Goal: Task Accomplishment & Management: Manage account settings

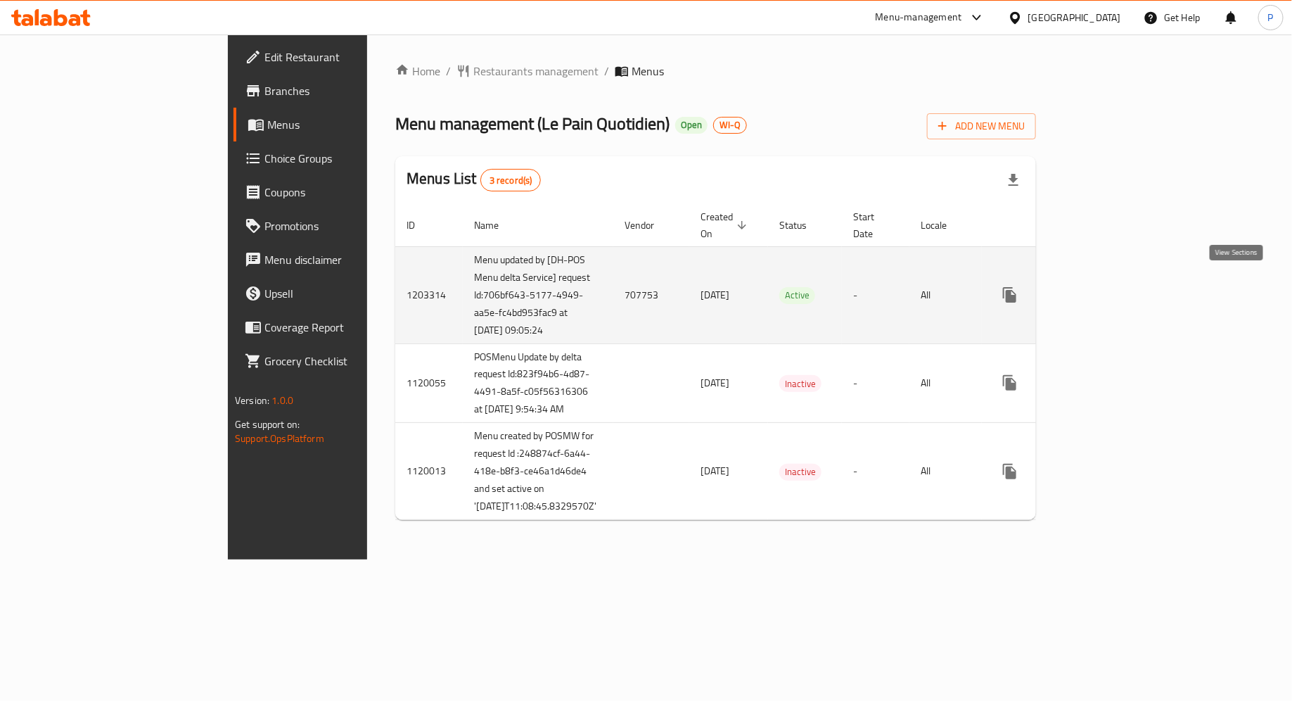
click at [1120, 286] on icon "enhanced table" at bounding box center [1111, 294] width 17 height 17
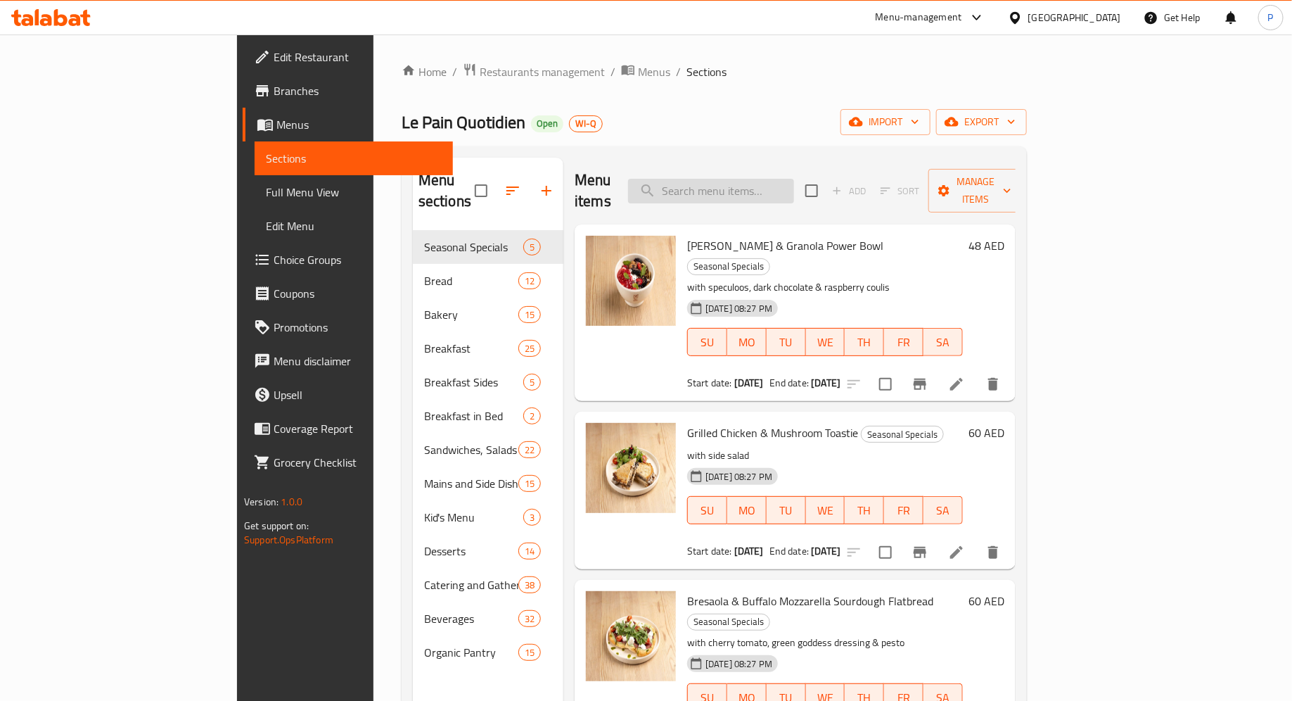
click at [774, 182] on input "search" at bounding box center [711, 191] width 166 height 25
paste input "707753"
type input "707753"
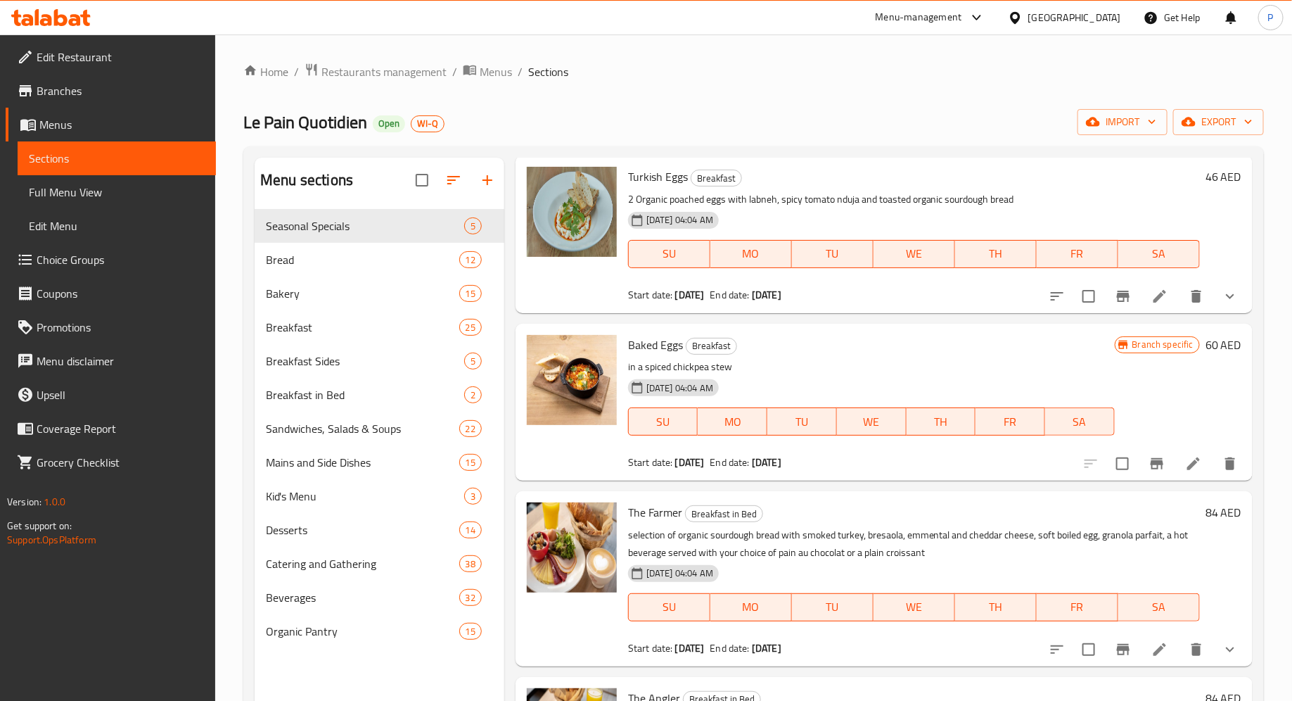
scroll to position [1279, 0]
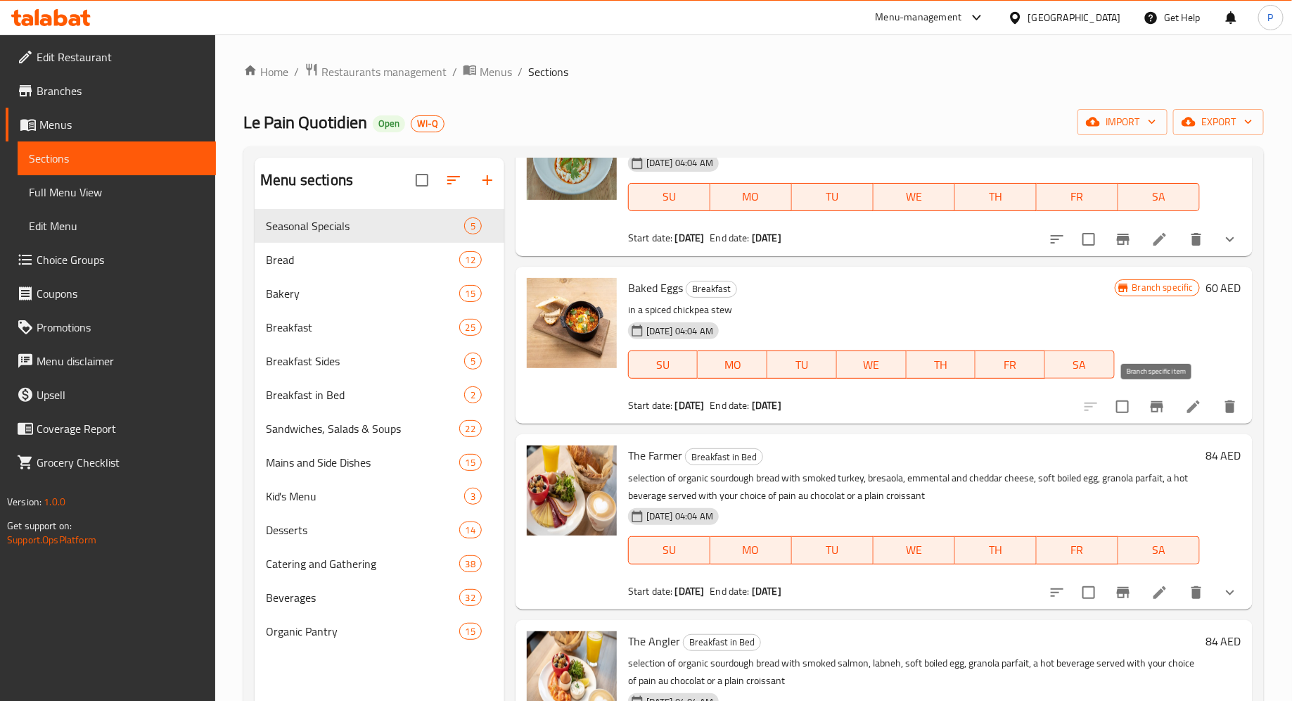
click at [1162, 405] on icon "Branch-specific-item" at bounding box center [1157, 406] width 13 height 11
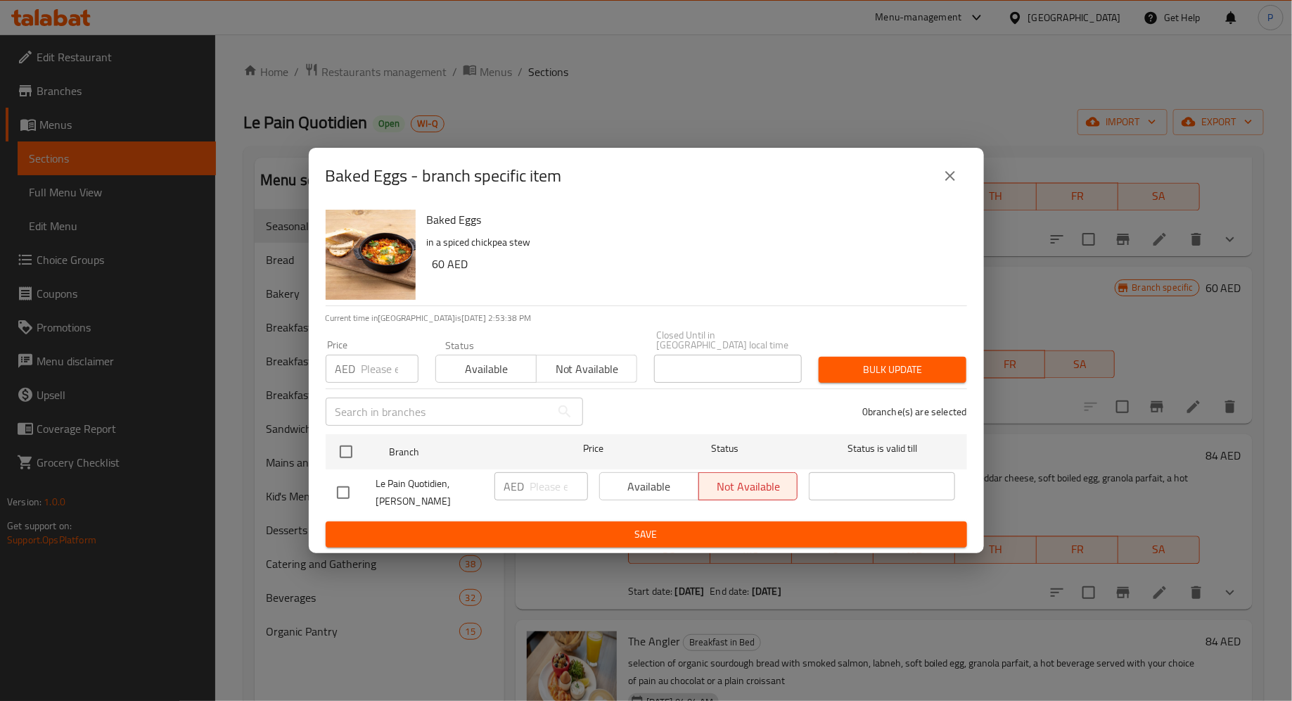
click at [953, 184] on icon "close" at bounding box center [950, 175] width 17 height 17
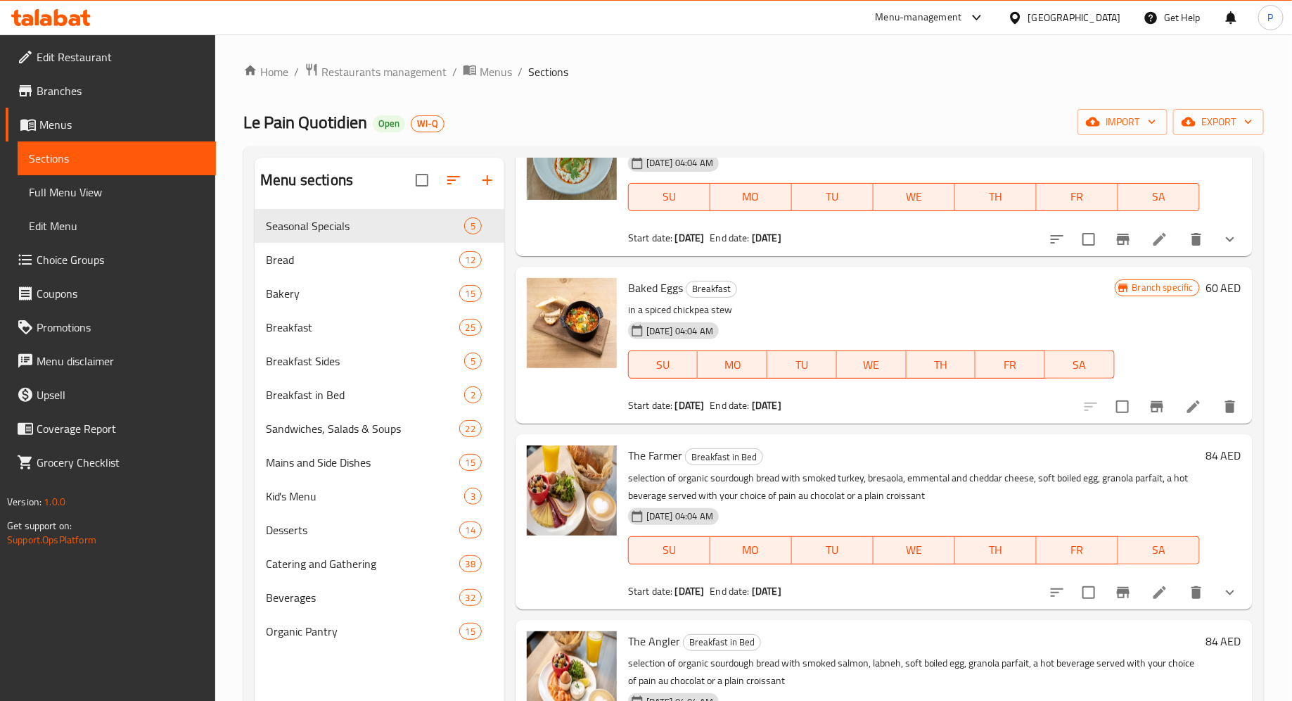
click at [1011, 87] on div "Home / Restaurants management / Menus / Sections Le Pain Quotidien Open WI-Q im…" at bounding box center [753, 466] width 1021 height 807
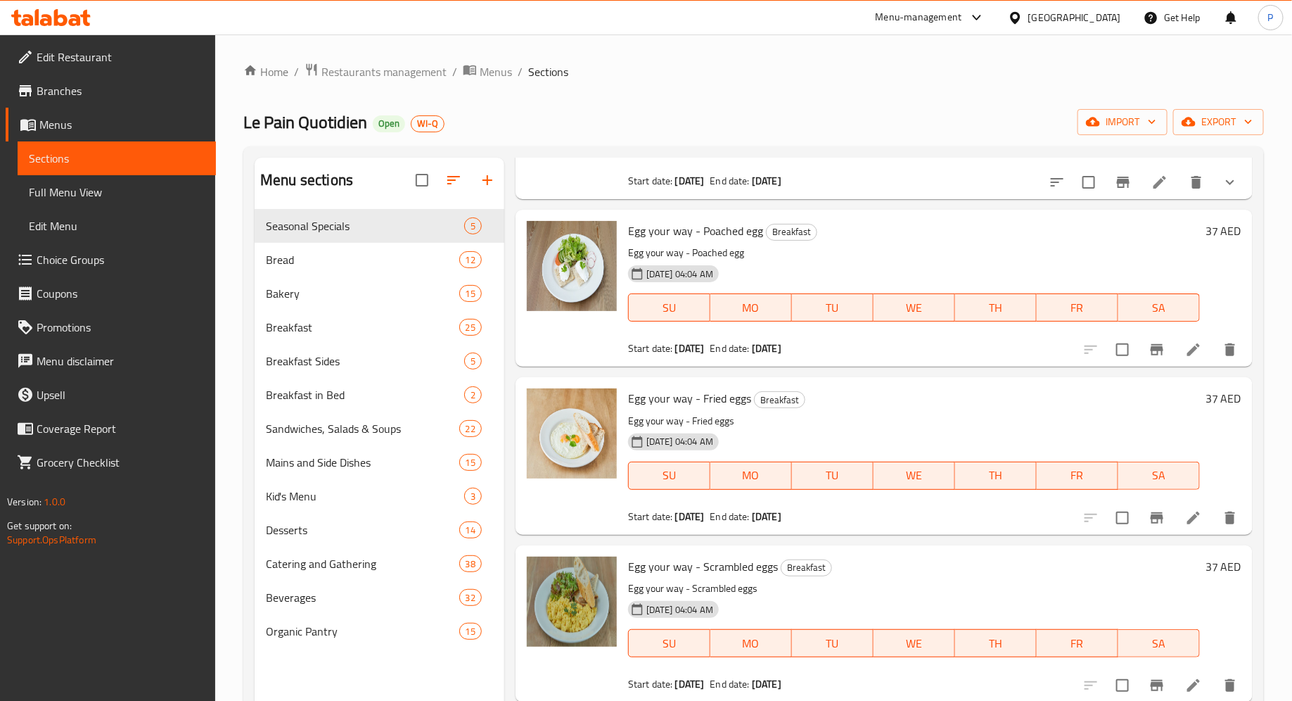
scroll to position [0, 0]
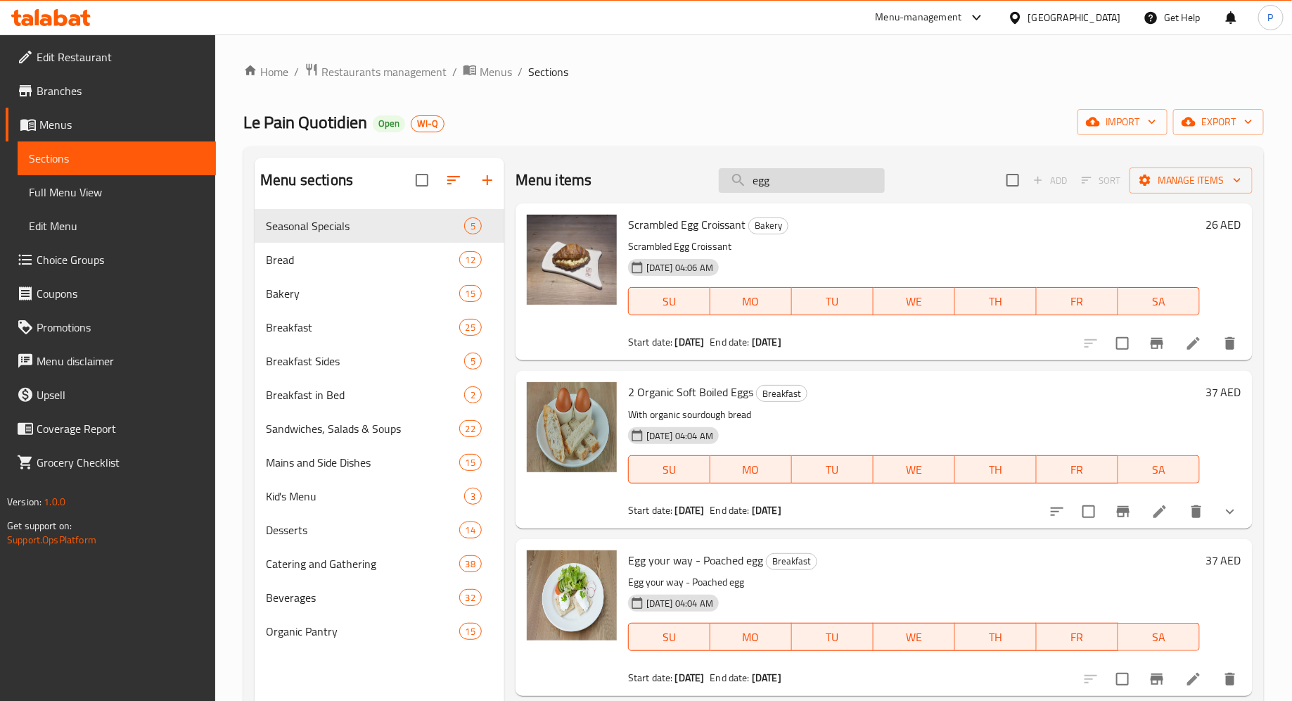
click at [781, 178] on input "egg" at bounding box center [802, 180] width 166 height 25
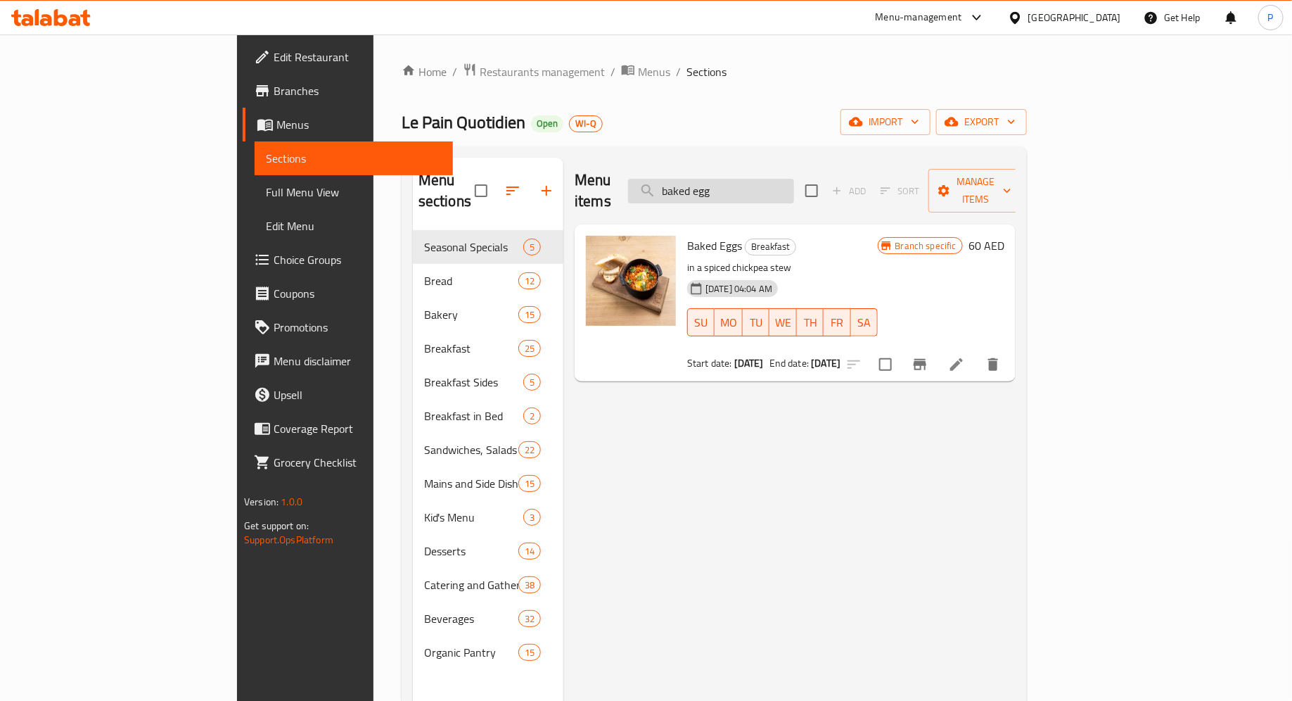
type input "baked egg"
click at [900, 350] on input "checkbox" at bounding box center [886, 365] width 30 height 30
checkbox input "true"
click at [900, 350] on input "checkbox" at bounding box center [886, 365] width 30 height 30
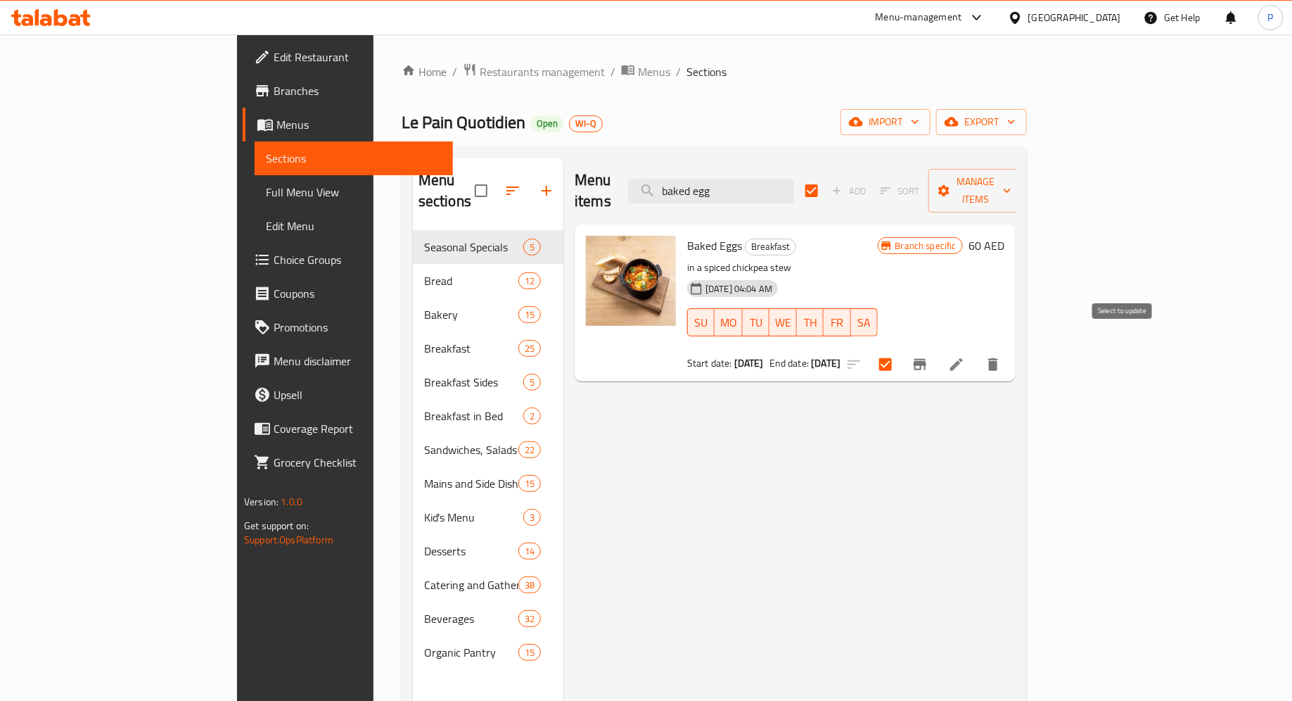
checkbox input "false"
click at [926, 359] on icon "Branch-specific-item" at bounding box center [920, 364] width 13 height 11
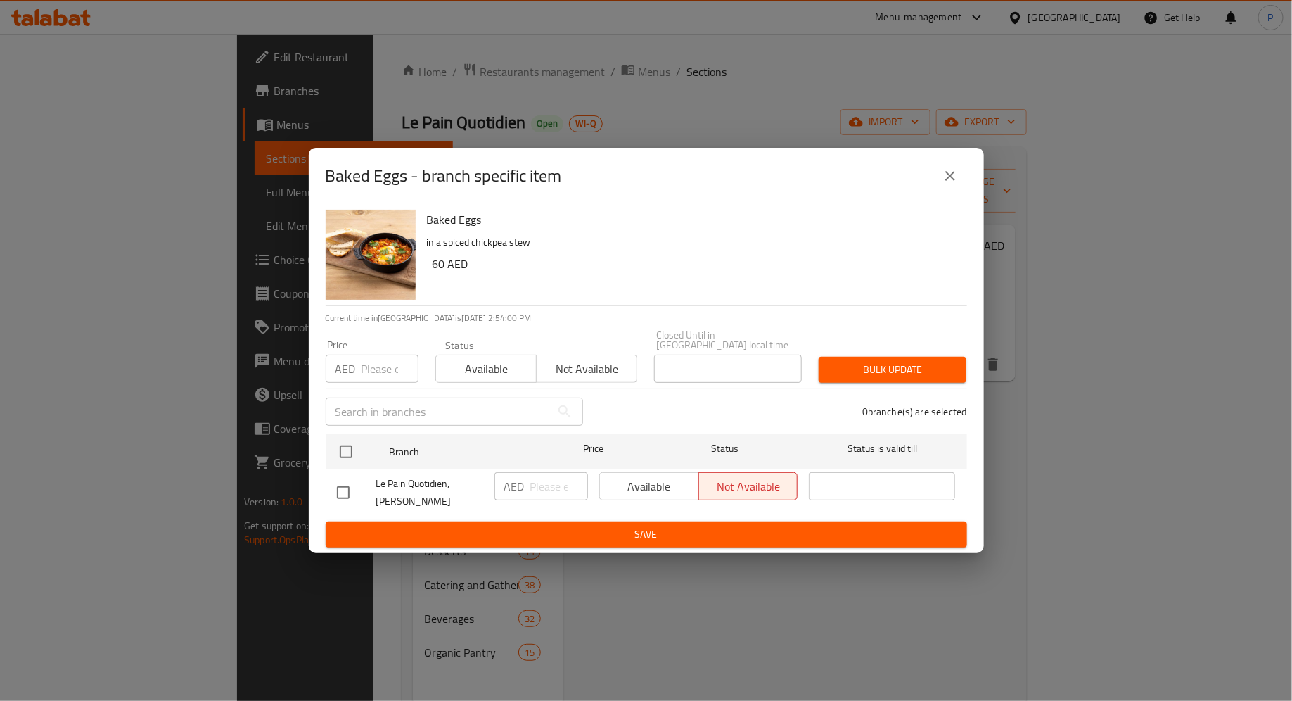
click at [1118, 421] on div "Baked Eggs - branch specific item Baked Eggs in a spiced chickpea stew 60 AED C…" at bounding box center [646, 350] width 1292 height 701
click at [962, 177] on button "close" at bounding box center [950, 176] width 34 height 34
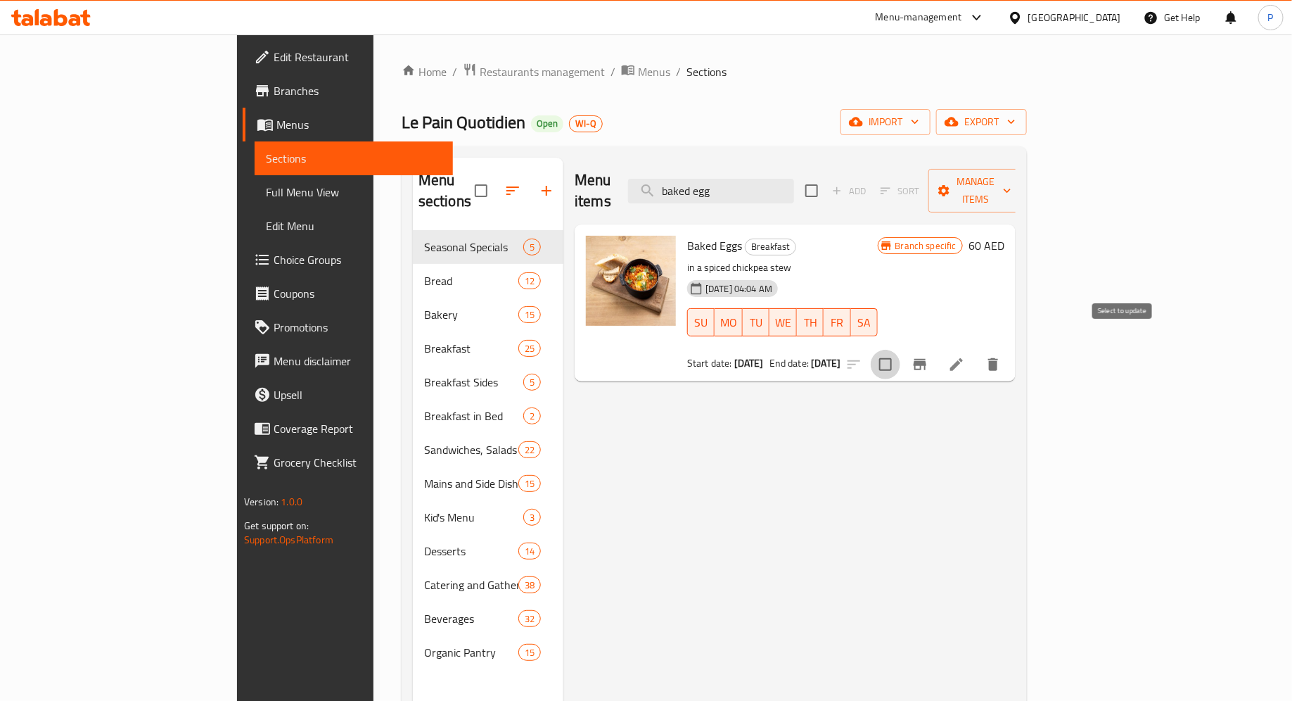
click at [900, 350] on input "checkbox" at bounding box center [886, 365] width 30 height 30
checkbox input "true"
click at [900, 350] on input "checkbox" at bounding box center [886, 365] width 30 height 30
checkbox input "false"
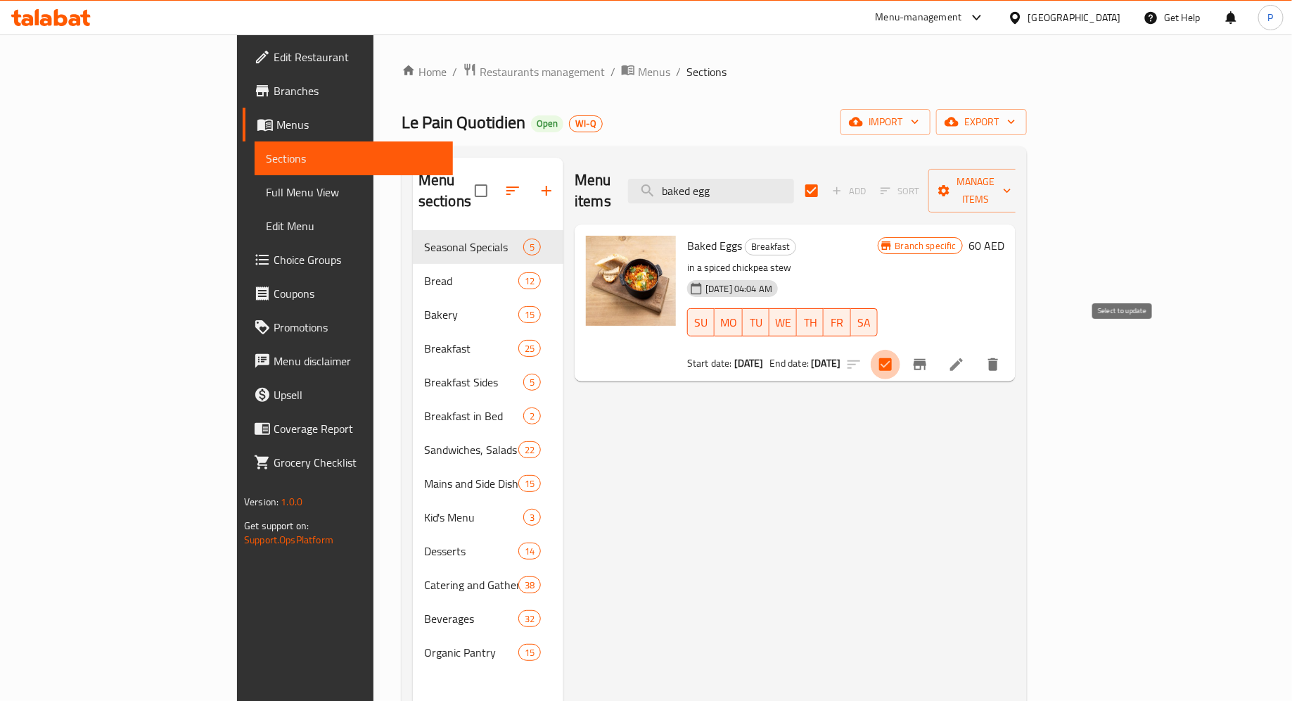
checkbox input "false"
click at [1016, 407] on div "Menu items baked egg Add Sort Manage items Baked Eggs Breakfast in a spiced chi…" at bounding box center [789, 508] width 452 height 701
click at [928, 356] on icon "Branch-specific-item" at bounding box center [920, 364] width 17 height 17
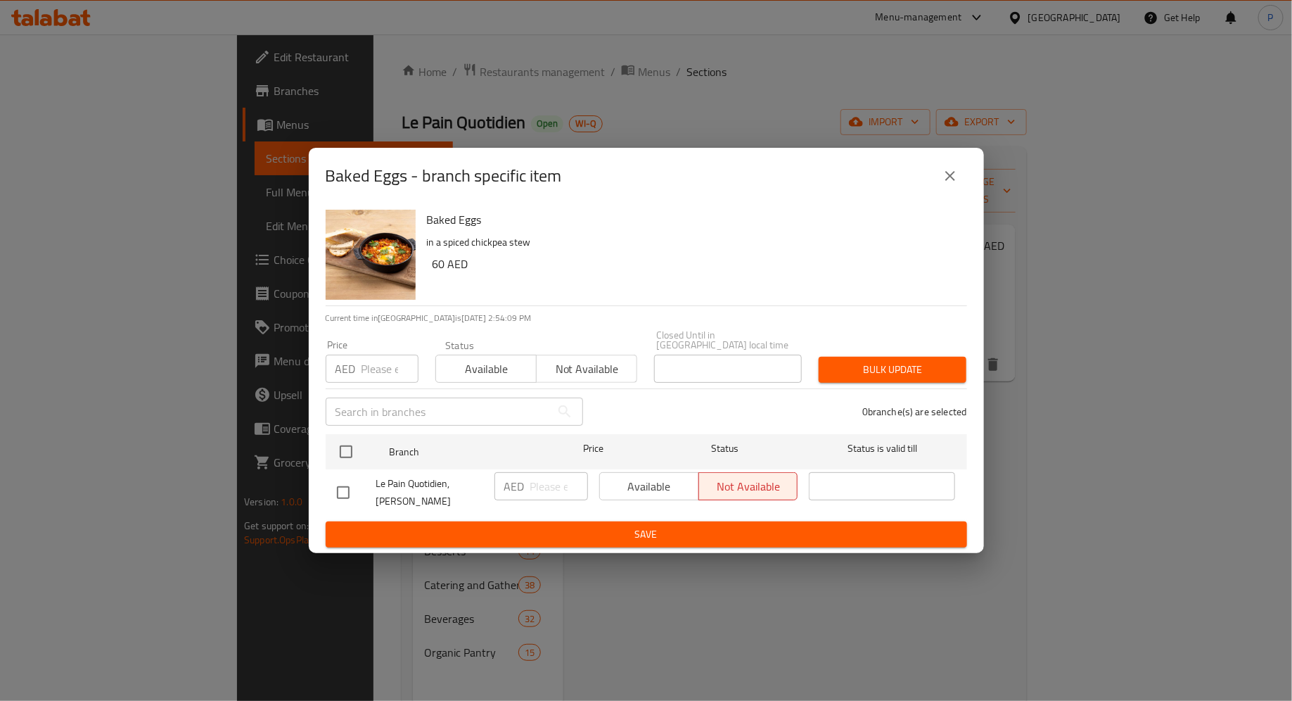
click at [1156, 402] on div "Baked Eggs - branch specific item Baked Eggs in a spiced chickpea stew 60 AED C…" at bounding box center [646, 350] width 1292 height 701
click at [956, 177] on icon "close" at bounding box center [950, 175] width 17 height 17
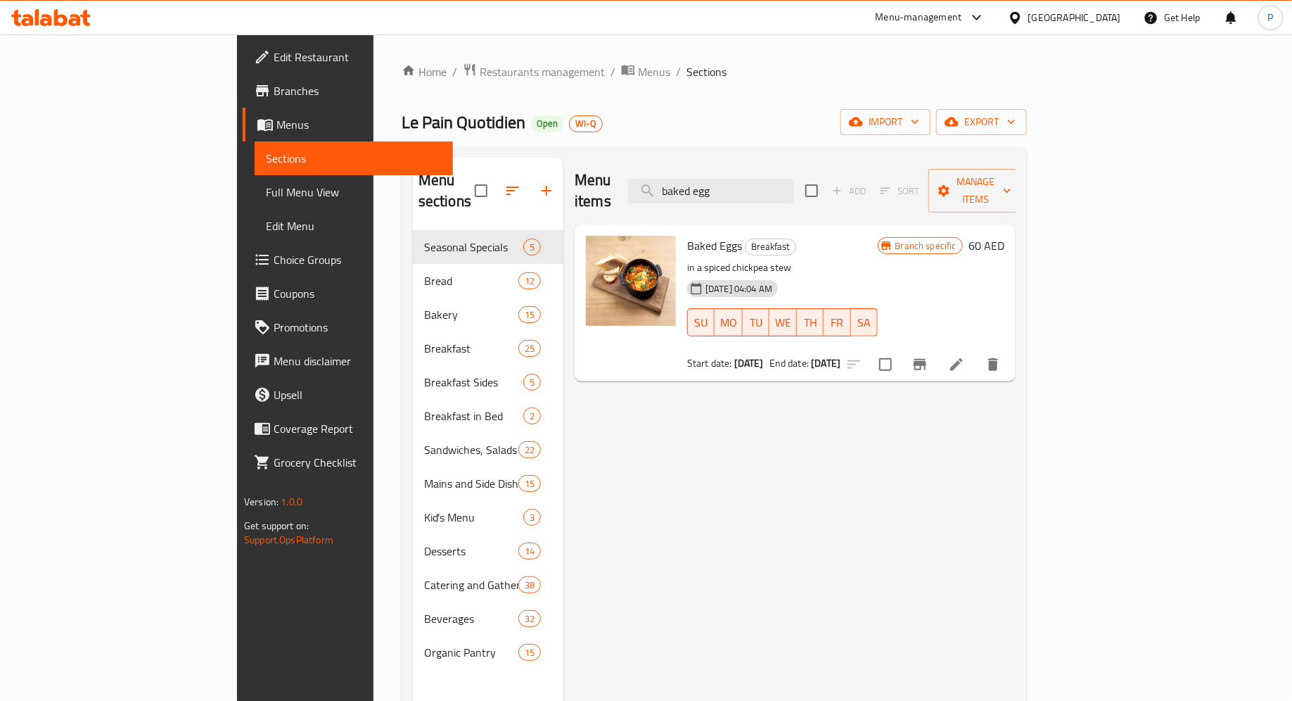
click at [677, 108] on div "Home / Restaurants management / Menus / Sections Le Pain Quotidien Open WI-Q im…" at bounding box center [714, 466] width 625 height 807
click at [937, 347] on button "Branch-specific-item" at bounding box center [920, 364] width 34 height 34
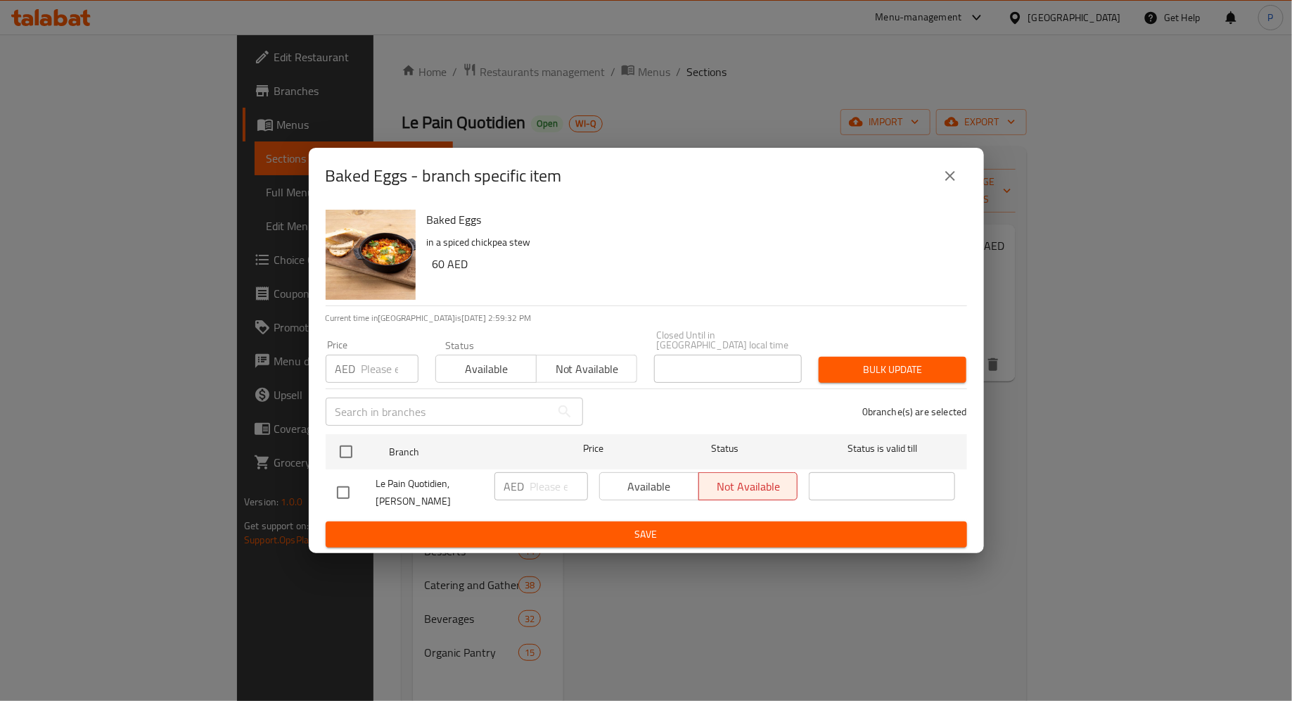
click at [630, 497] on div "Available Not available" at bounding box center [698, 486] width 199 height 28
click at [647, 494] on div "Available Not available" at bounding box center [698, 486] width 199 height 28
click at [664, 494] on div "Available Not available" at bounding box center [698, 486] width 199 height 28
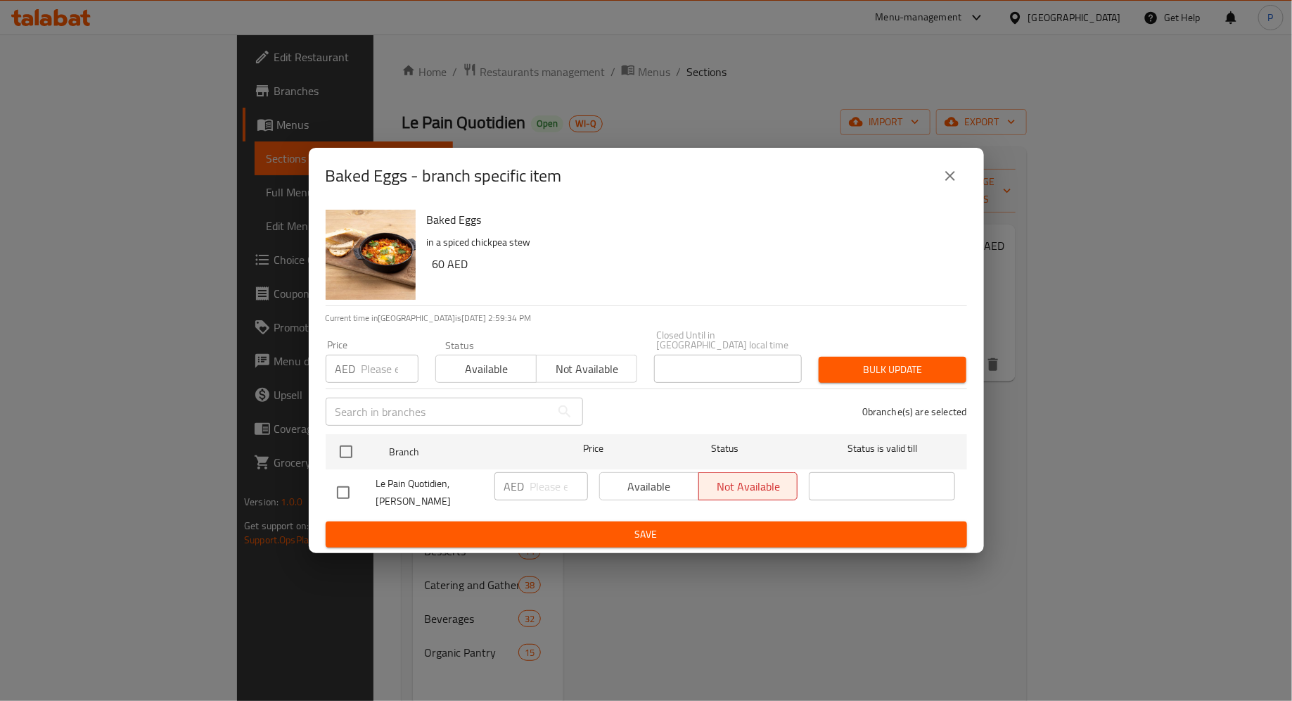
click at [663, 494] on div "Available Not available" at bounding box center [698, 486] width 199 height 28
click at [742, 497] on div "Available Not available" at bounding box center [698, 486] width 199 height 28
click at [663, 497] on div "Available Not available" at bounding box center [698, 486] width 199 height 28
click at [485, 374] on span "Available" at bounding box center [486, 369] width 89 height 20
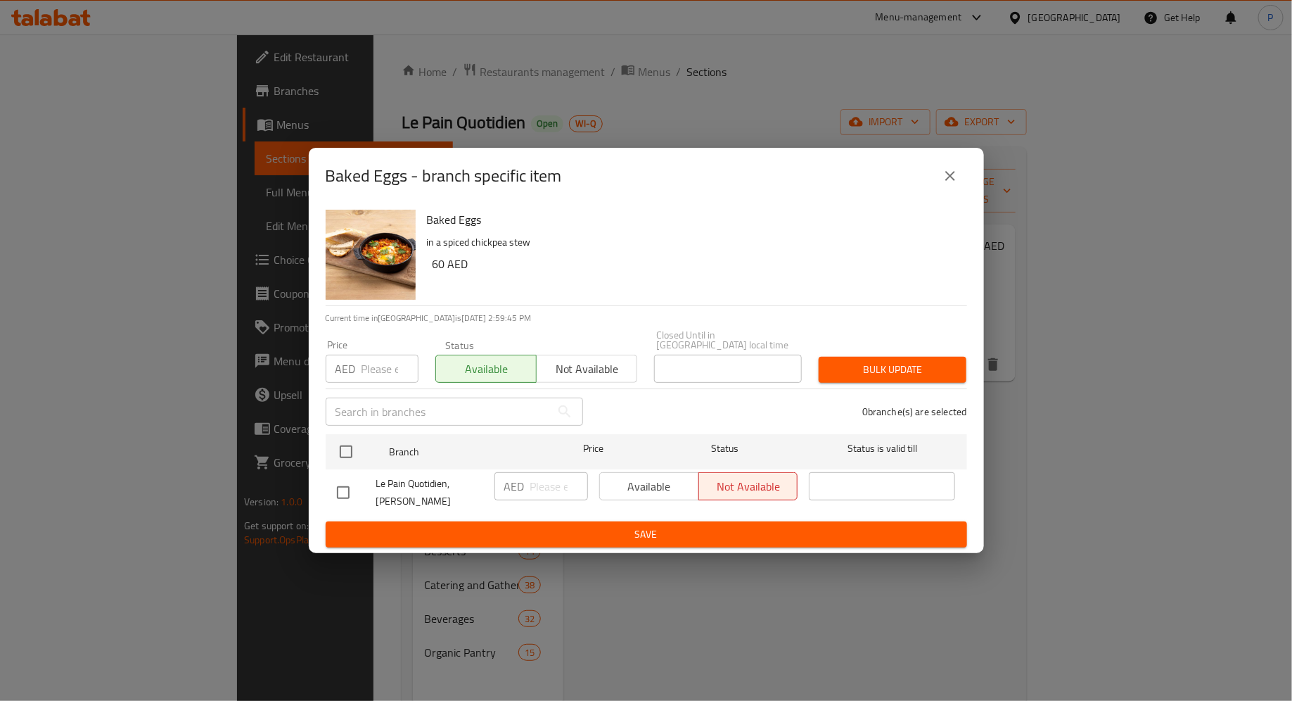
click at [342, 492] on input "checkbox" at bounding box center [343, 493] width 30 height 30
checkbox input "true"
click at [646, 485] on span "Available" at bounding box center [650, 486] width 88 height 20
click at [509, 378] on span "Available" at bounding box center [486, 369] width 89 height 20
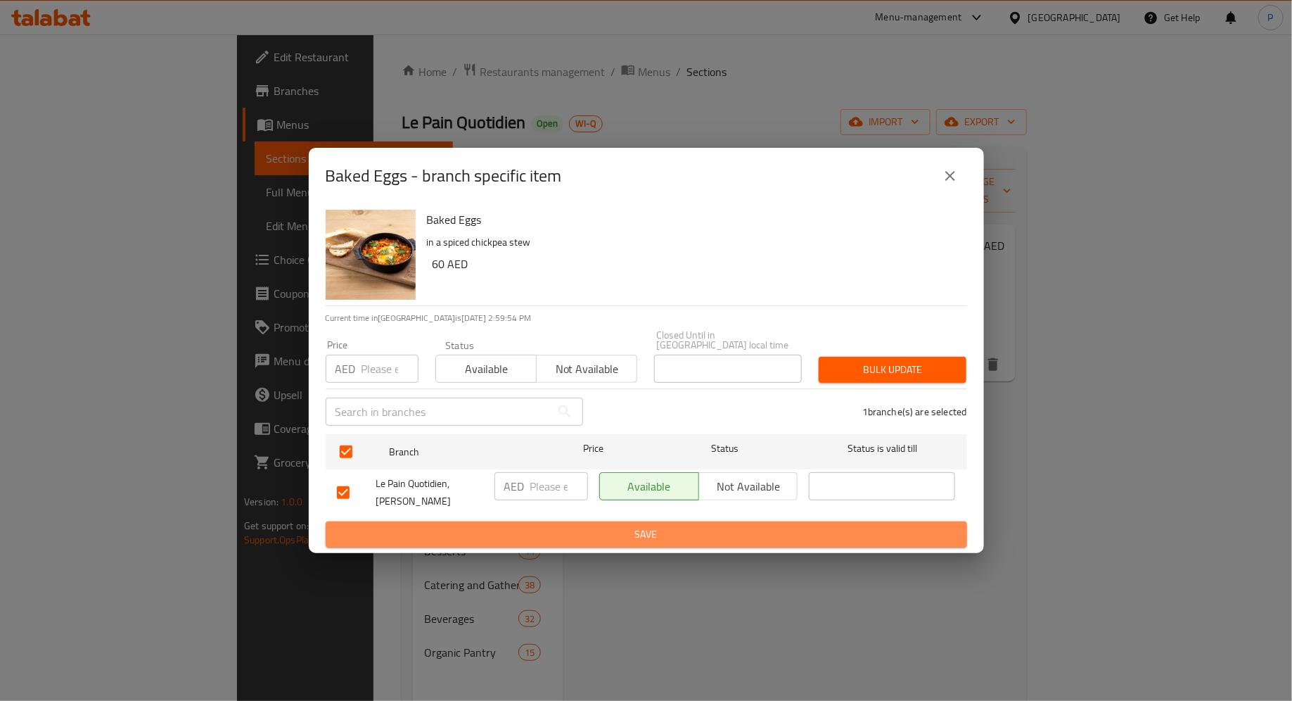
click at [636, 533] on span "Save" at bounding box center [646, 534] width 619 height 18
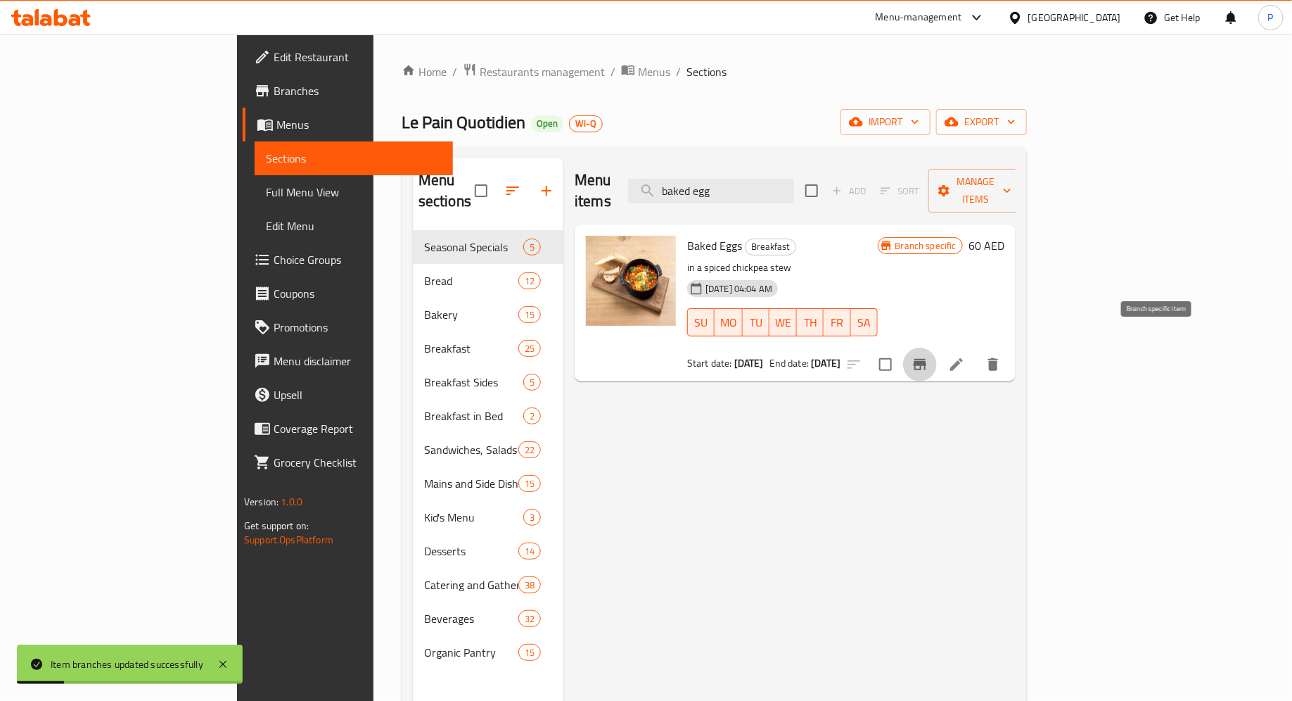
click at [926, 359] on icon "Branch-specific-item" at bounding box center [920, 364] width 13 height 11
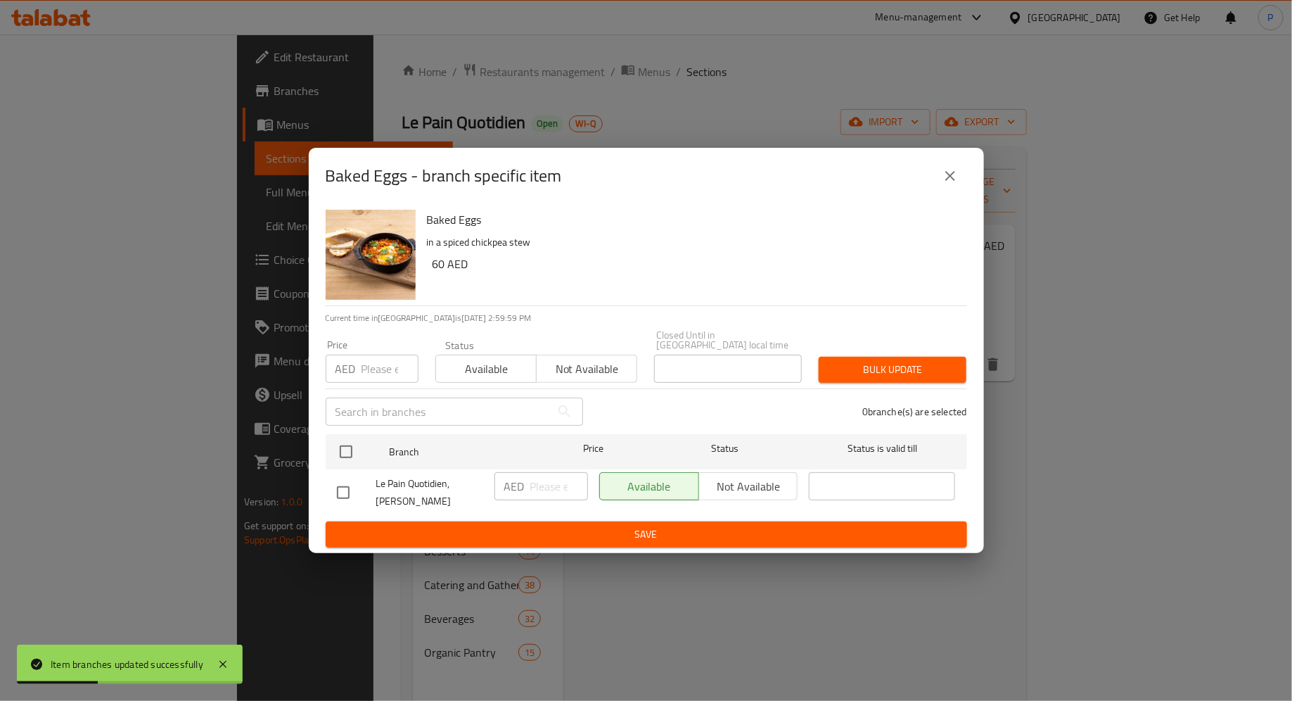
click at [477, 379] on span "Available" at bounding box center [486, 369] width 89 height 20
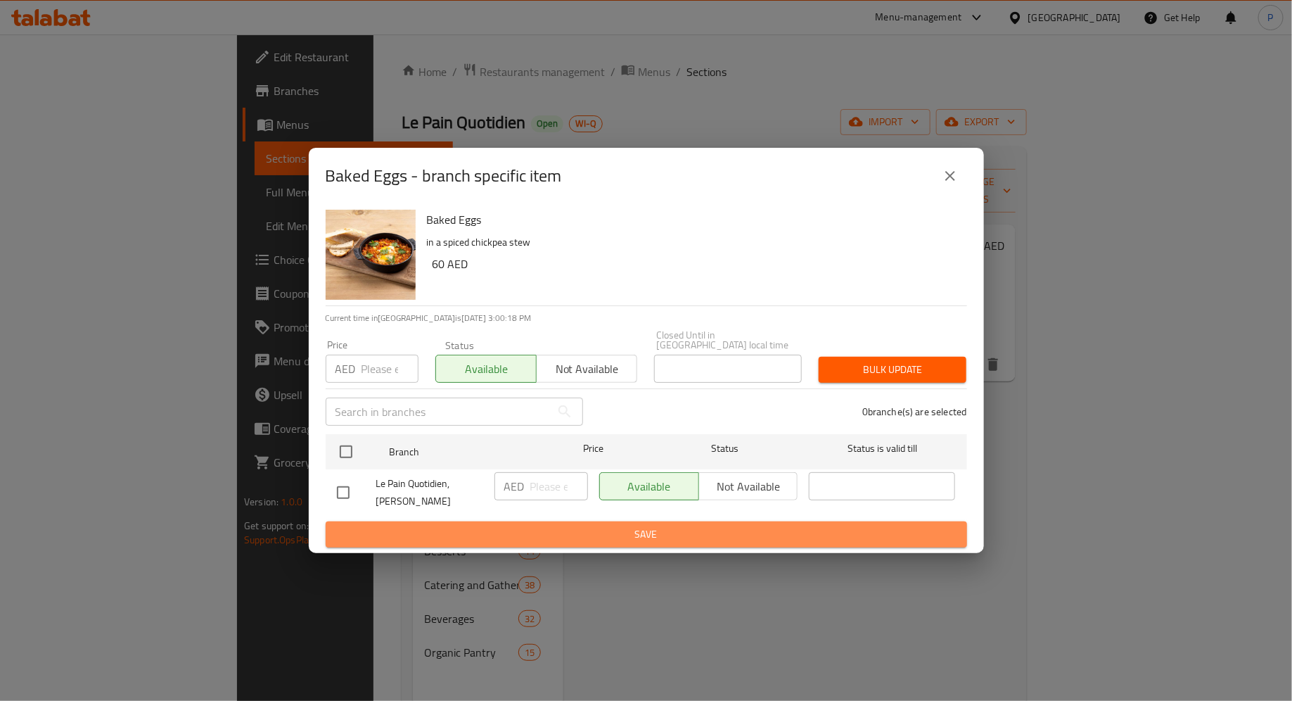
click at [548, 525] on span "Save" at bounding box center [646, 534] width 619 height 18
click at [622, 531] on span "Save" at bounding box center [646, 534] width 619 height 18
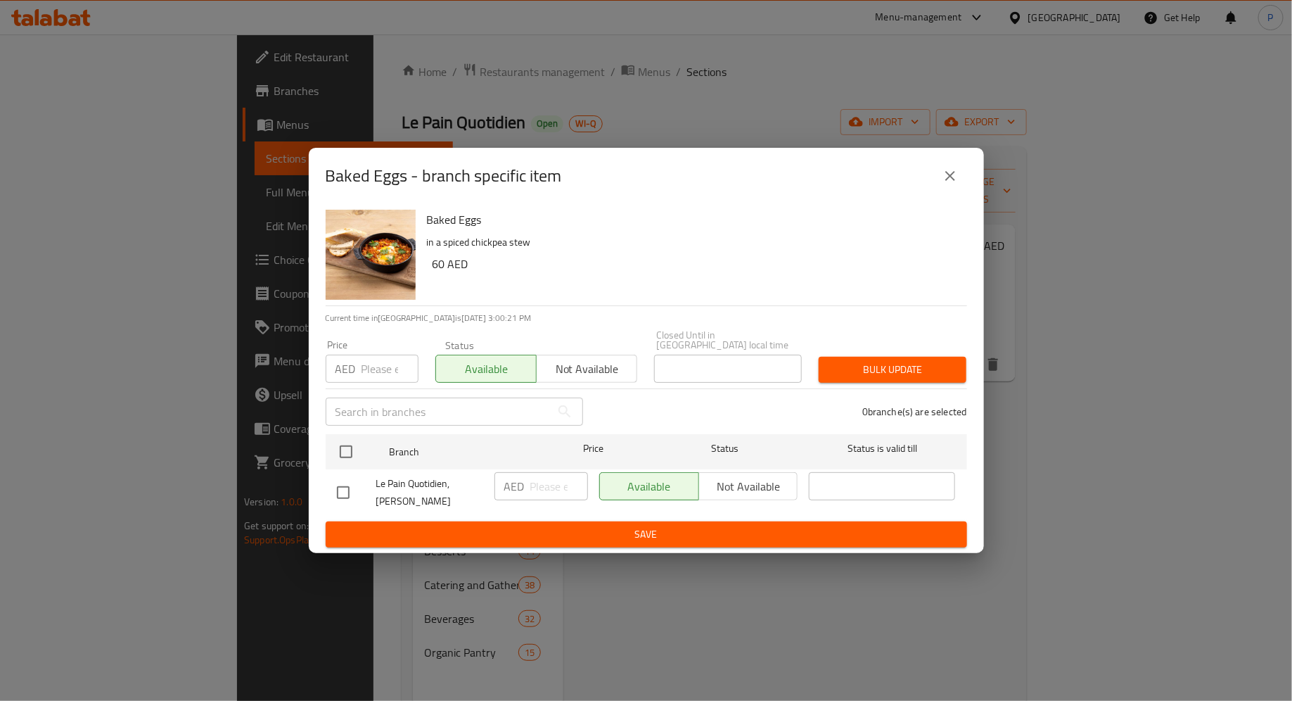
click at [622, 532] on span "Save" at bounding box center [646, 534] width 619 height 18
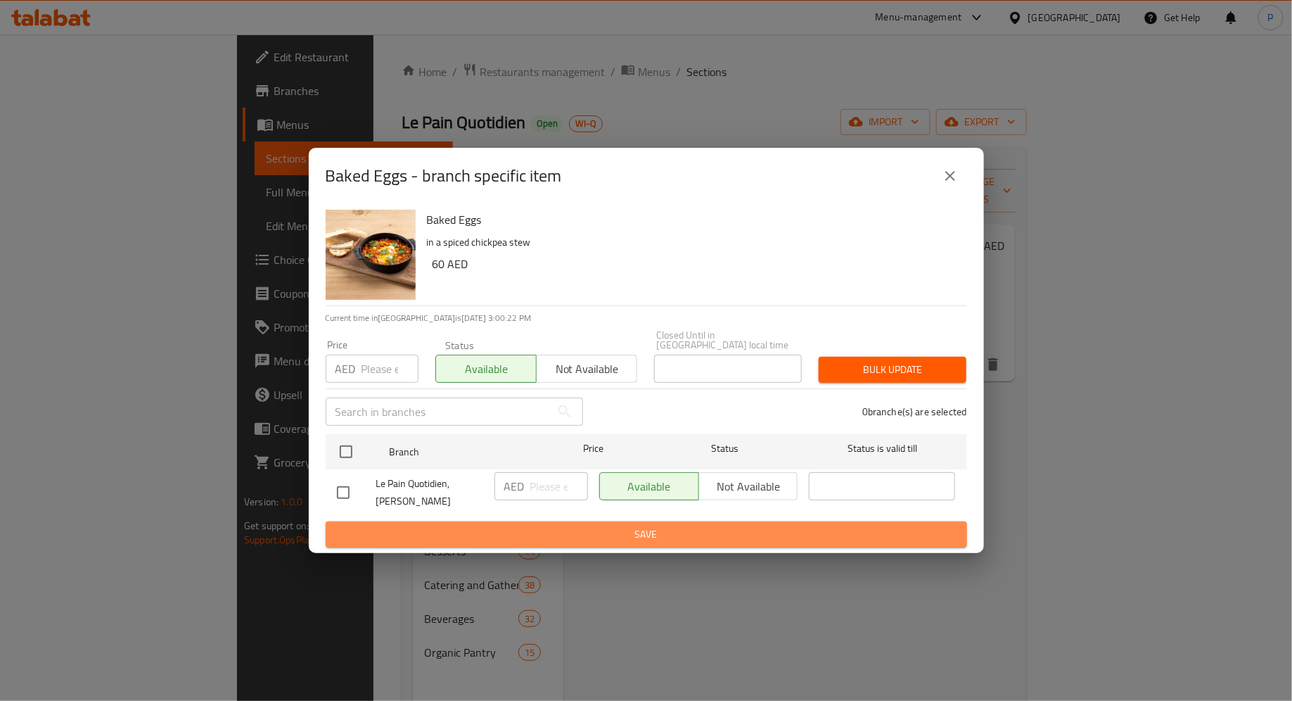
click at [622, 532] on span "Save" at bounding box center [646, 534] width 619 height 18
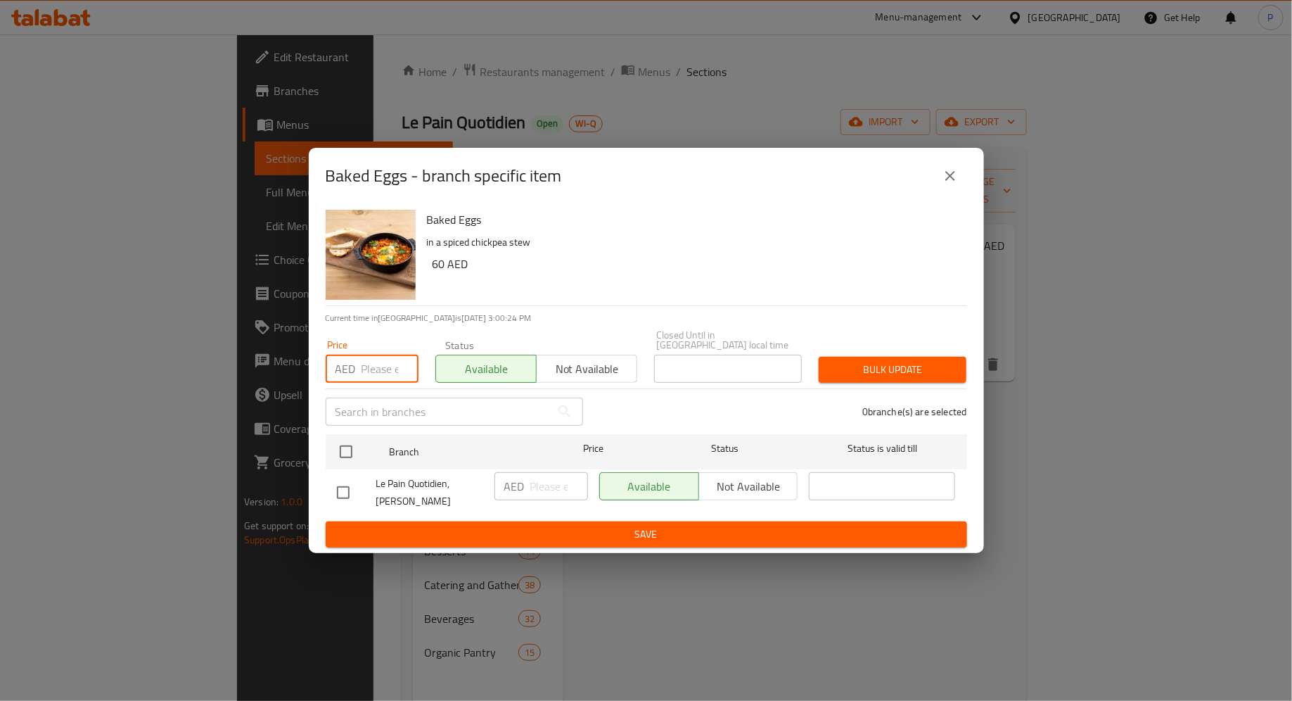
click at [371, 369] on input "number" at bounding box center [390, 369] width 57 height 28
click at [467, 376] on span "Available" at bounding box center [486, 369] width 89 height 20
click at [590, 525] on span "Save" at bounding box center [646, 534] width 619 height 18
click at [959, 178] on button "close" at bounding box center [950, 176] width 34 height 34
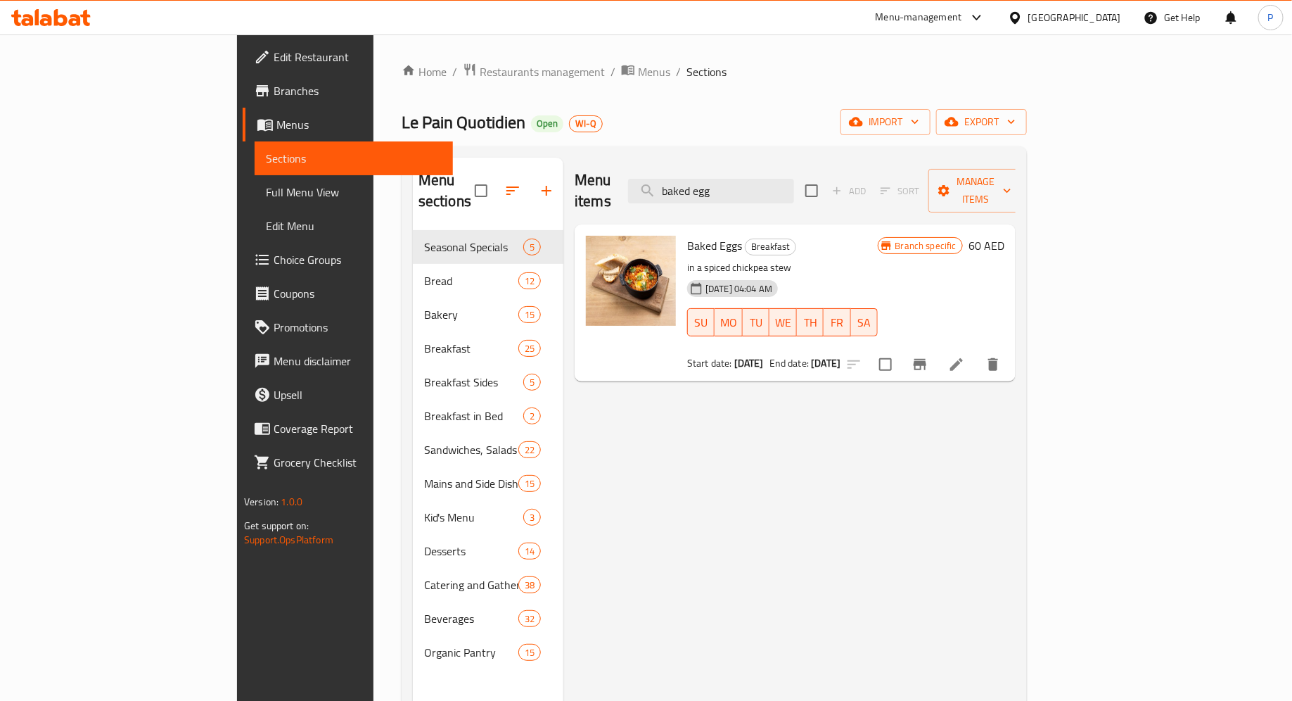
click at [955, 447] on div "Menu items baked egg Add Sort Manage items Baked Eggs Breakfast in a spiced chi…" at bounding box center [789, 508] width 452 height 701
